Goal: Information Seeking & Learning: Learn about a topic

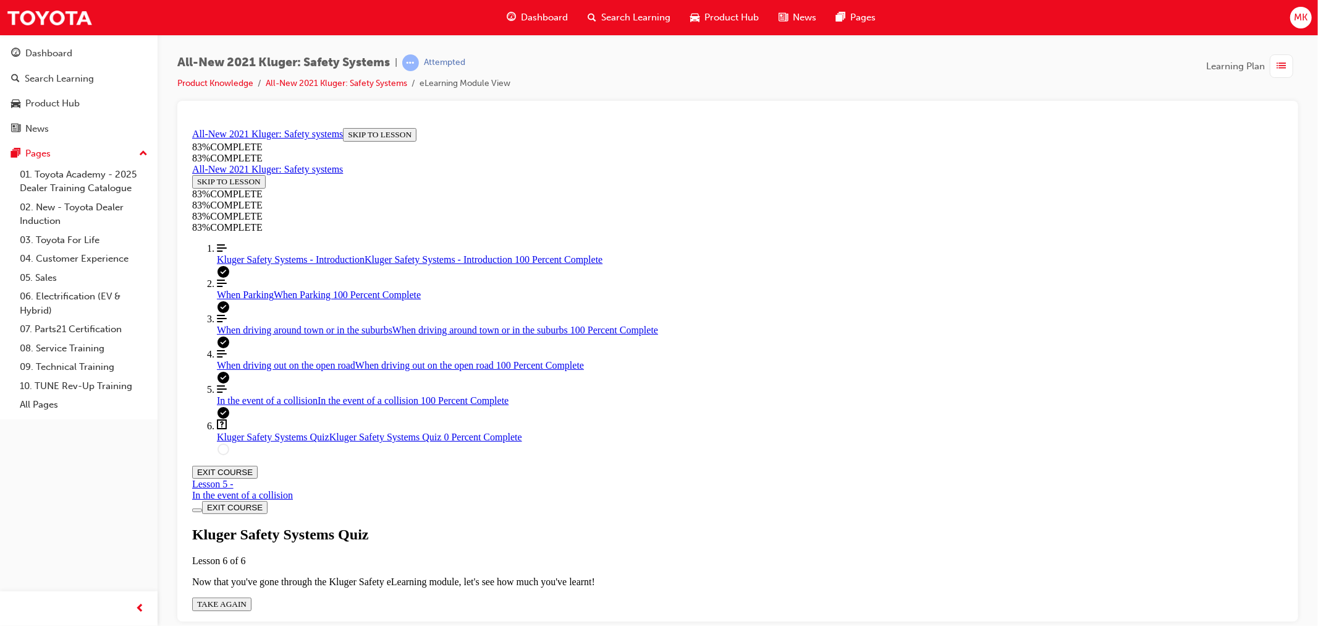
scroll to position [45, 0]
click at [219, 73] on div "All-New 2021 Kluger: Safety Systems | Attempted Product Knowledge All-New 2021 …" at bounding box center [343, 72] width 333 height 36
click at [218, 79] on link "Product Knowledge" at bounding box center [215, 83] width 76 height 11
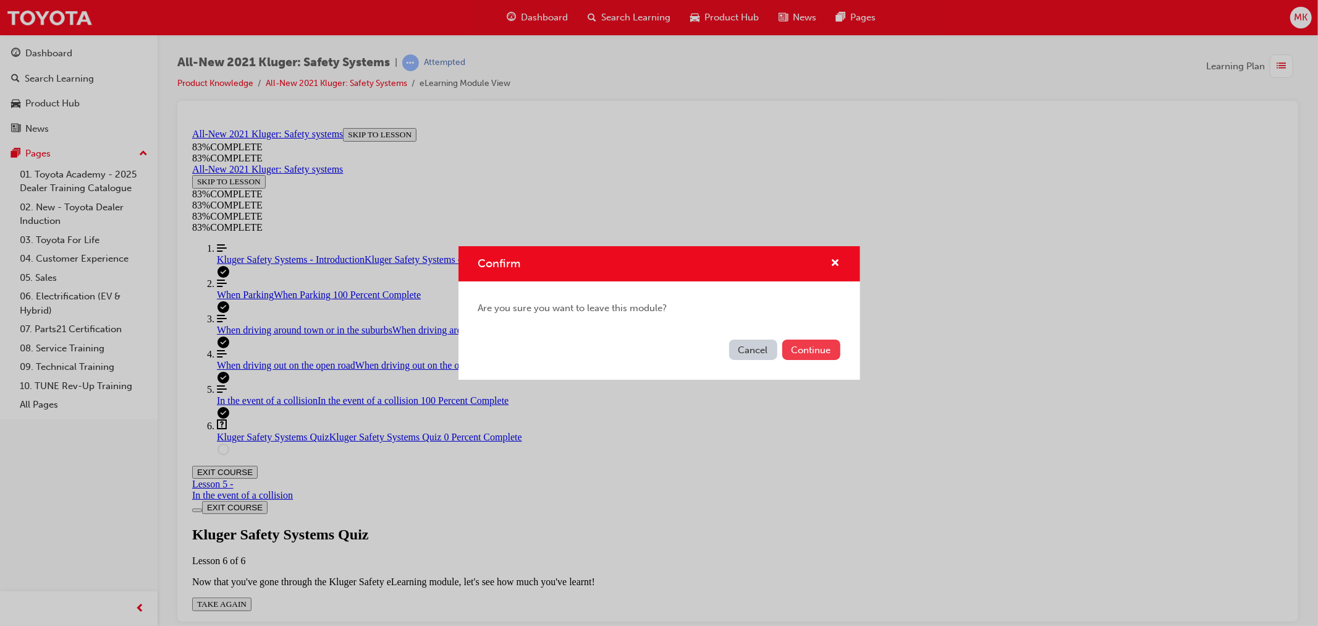
click at [808, 345] on button "Continue" at bounding box center [812, 349] width 58 height 20
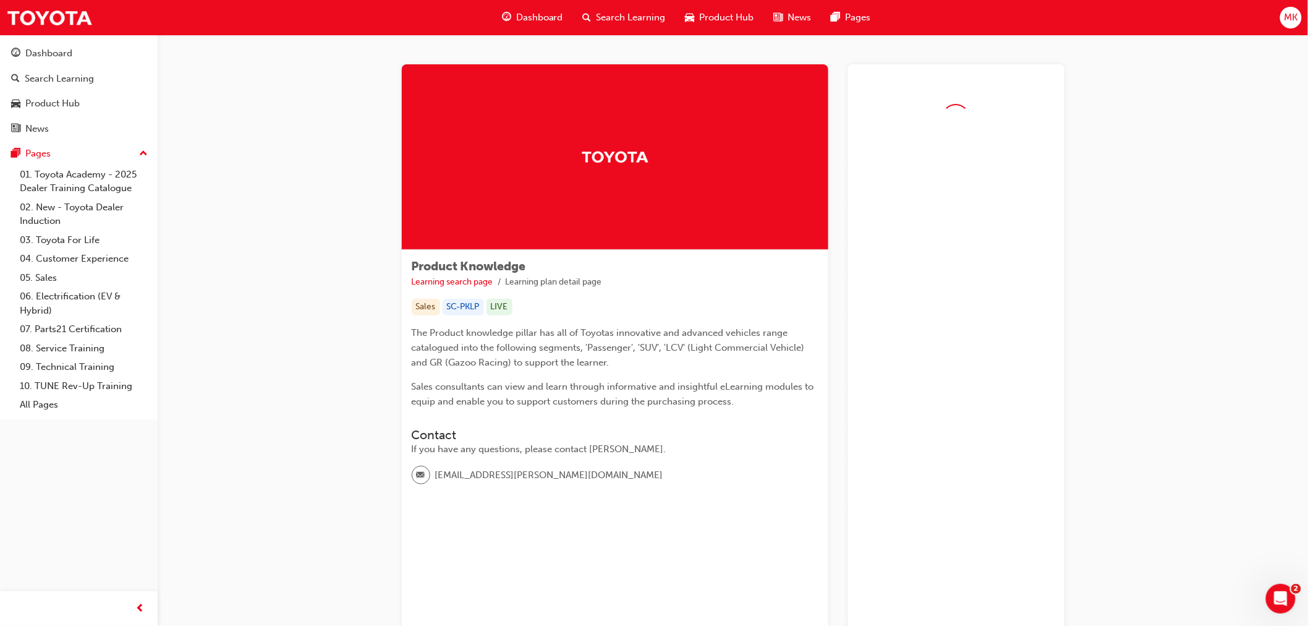
click at [540, 14] on span "Dashboard" at bounding box center [539, 18] width 47 height 14
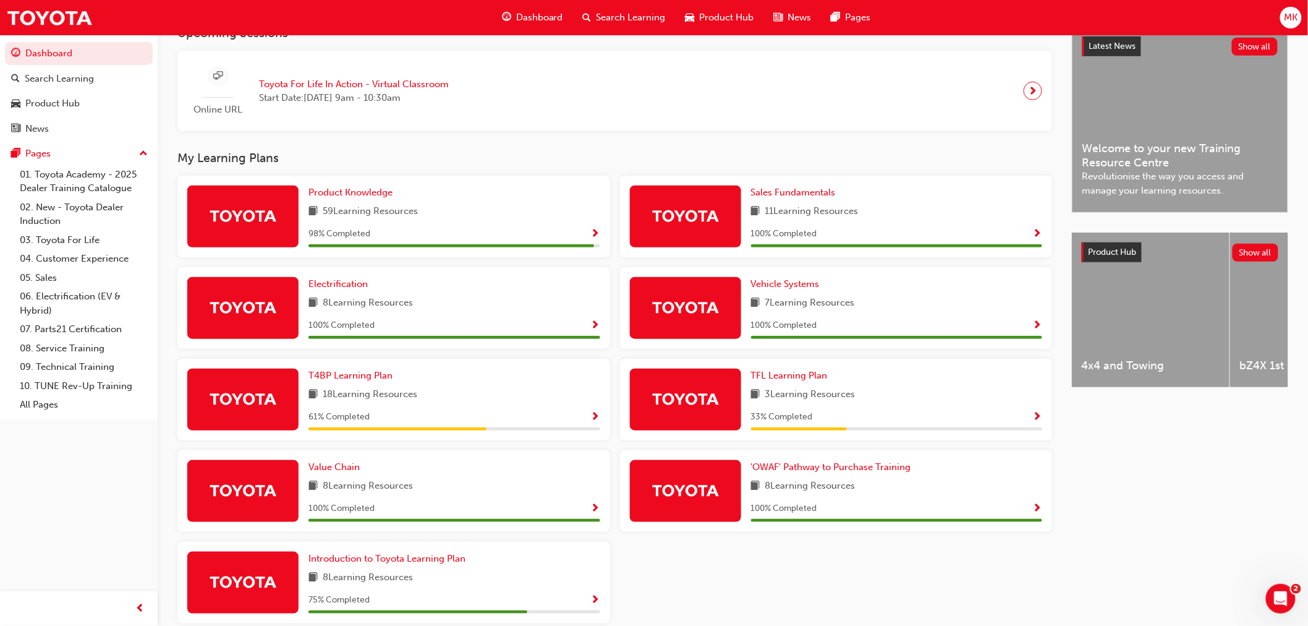
scroll to position [343, 0]
